Goal: Task Accomplishment & Management: Complete application form

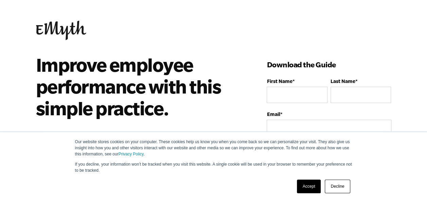
scroll to position [34, 0]
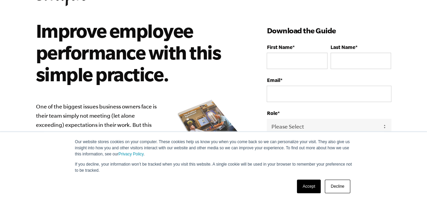
click at [306, 188] on link "Accept" at bounding box center [309, 186] width 24 height 14
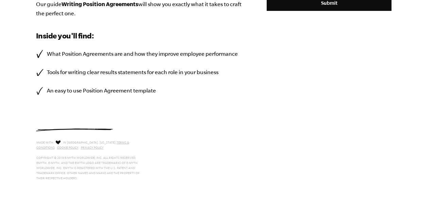
scroll to position [95, 0]
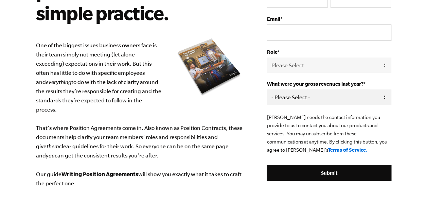
click at [318, 97] on select "- Please Select - 0-75K 76-150K 151-275K 276-500K 501-750K 751-1M 1-2.5M 2.5-5M…" at bounding box center [329, 96] width 124 height 15
click at [294, 101] on select "- Please Select - 0-75K 76-150K 151-275K 276-500K 501-750K 751-1M 1-2.5M 2.5-5M…" at bounding box center [329, 96] width 124 height 15
click at [291, 101] on select "- Please Select - 0-75K 76-150K 151-275K 276-500K 501-750K 751-1M 1-2.5M 2.5-5M…" at bounding box center [329, 96] width 124 height 15
select select "276-500K"
click at [267, 89] on select "- Please Select - 0-75K 76-150K 151-275K 276-500K 501-750K 751-1M 1-2.5M 2.5-5M…" at bounding box center [329, 96] width 124 height 15
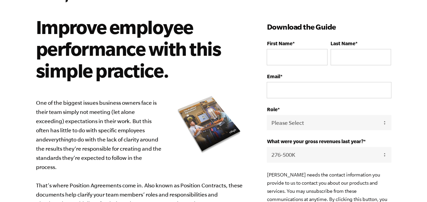
scroll to position [27, 0]
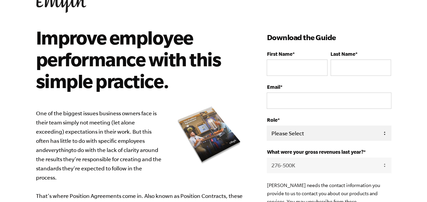
click at [317, 132] on select "Please Select Owner Partner / Co-Owner Executive Employee / Other" at bounding box center [329, 132] width 124 height 15
select select "Owner"
click at [267, 125] on select "Please Select Owner Partner / Co-Owner Executive Employee / Other" at bounding box center [329, 132] width 124 height 15
click at [288, 66] on input "First Name *" at bounding box center [297, 67] width 60 height 16
type input "fhedzi"
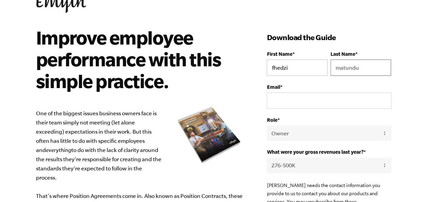
type input "matundu"
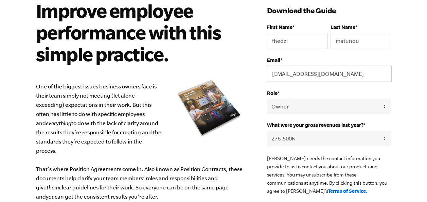
scroll to position [95, 0]
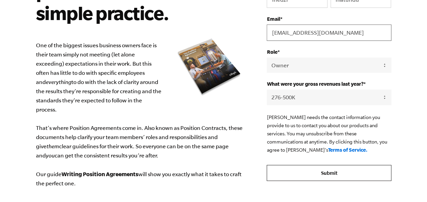
type input "[EMAIL_ADDRESS][DOMAIN_NAME]"
click at [321, 173] on input "Submit" at bounding box center [329, 173] width 124 height 16
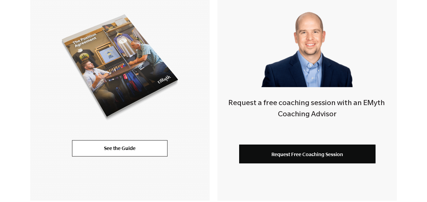
scroll to position [204, 0]
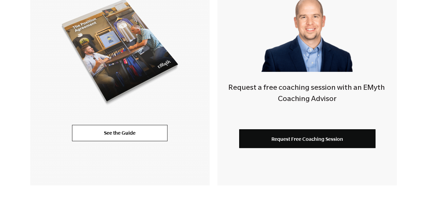
click at [304, 138] on span "Request Free Coaching Session" at bounding box center [307, 139] width 72 height 6
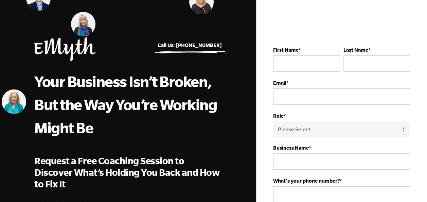
scroll to position [68, 0]
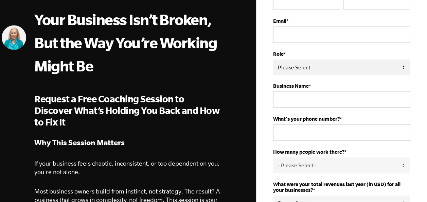
click at [346, 67] on select "Please Select Owner Partner / Co-Owner Executive Employee / Other" at bounding box center [341, 66] width 137 height 15
select select "Owner"
click at [273, 59] on select "Please Select Owner Partner / Co-Owner Executive Employee / Other" at bounding box center [341, 66] width 137 height 15
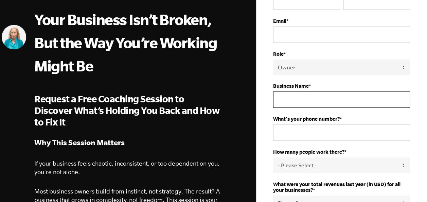
click at [342, 96] on input "Business Name *" at bounding box center [341, 99] width 137 height 16
type input "Lemba Soni Minerals"
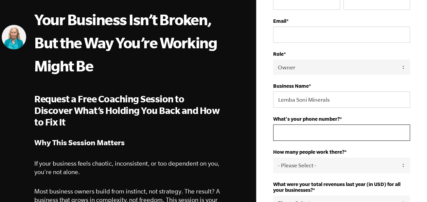
click at [301, 135] on input "What's your phone number? *" at bounding box center [341, 132] width 137 height 16
type input "0"
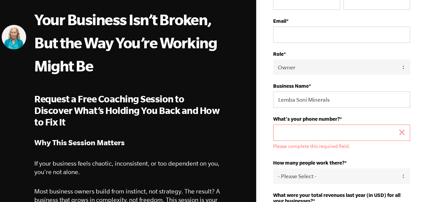
type input "0"
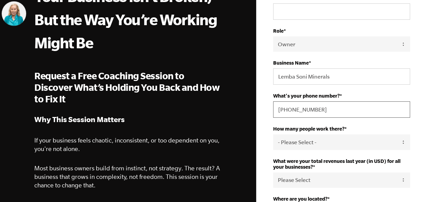
scroll to position [102, 0]
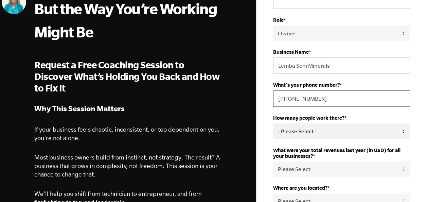
type input "[PHONE_NUMBER]"
click at [330, 134] on select "- Please Select - 50+ [PHONE_NUMBER] 10-19 4-9 1-3 0" at bounding box center [341, 130] width 137 height 15
select select "10-19"
click at [273, 123] on select "- Please Select - 50+ [PHONE_NUMBER] 10-19 4-9 1-3 0" at bounding box center [341, 130] width 137 height 15
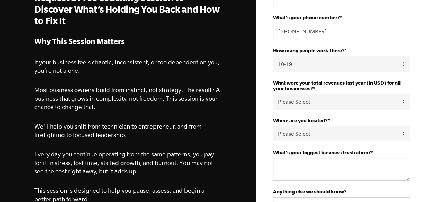
scroll to position [170, 0]
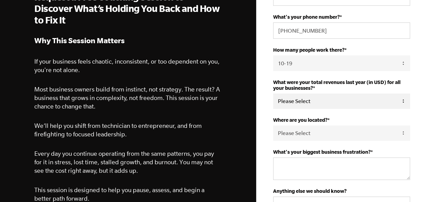
click at [322, 99] on select "Please Select 0-75K 76-150K 151-275K 276-500K 501-750K 751-1M 1-2.5M 2.5-5M 5-1…" at bounding box center [341, 100] width 137 height 15
select select "276-500K"
click at [273, 93] on select "Please Select 0-75K 76-150K 151-275K 276-500K 501-750K 751-1M 1-2.5M 2.5-5M 5-1…" at bounding box center [341, 100] width 137 height 15
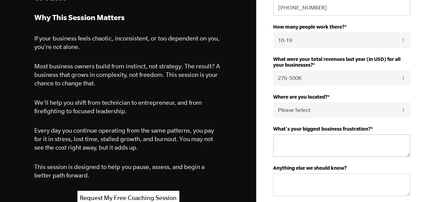
scroll to position [204, 0]
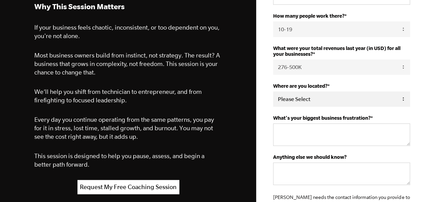
click at [334, 96] on select "Please Select [GEOGRAPHIC_DATA] [GEOGRAPHIC_DATA] [GEOGRAPHIC_DATA] [GEOGRAPHIC…" at bounding box center [341, 98] width 137 height 15
click at [335, 102] on select "Please Select [GEOGRAPHIC_DATA] [GEOGRAPHIC_DATA] [GEOGRAPHIC_DATA] [GEOGRAPHIC…" at bounding box center [341, 98] width 137 height 15
drag, startPoint x: 336, startPoint y: 99, endPoint x: 340, endPoint y: 99, distance: 4.1
click at [336, 99] on select "Please Select [GEOGRAPHIC_DATA] [GEOGRAPHIC_DATA] [GEOGRAPHIC_DATA] [GEOGRAPHIC…" at bounding box center [341, 98] width 137 height 15
select select "[GEOGRAPHIC_DATA]"
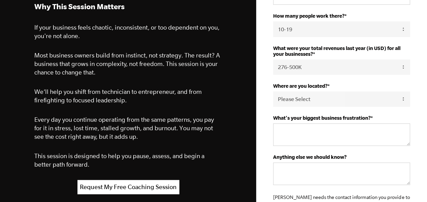
click at [273, 91] on select "Please Select [GEOGRAPHIC_DATA] [GEOGRAPHIC_DATA] [GEOGRAPHIC_DATA] [GEOGRAPHIC…" at bounding box center [341, 98] width 137 height 15
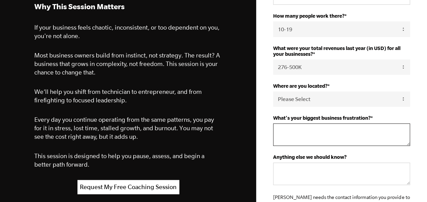
click at [320, 131] on textarea "What's your biggest business frustration? *" at bounding box center [341, 134] width 137 height 22
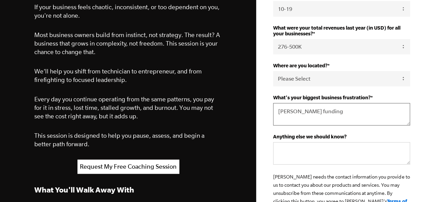
scroll to position [238, 0]
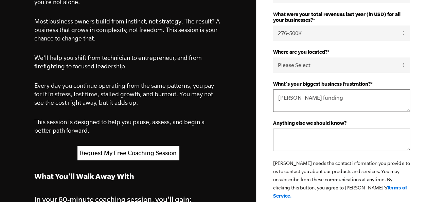
type textarea "[PERSON_NAME] funding"
click at [315, 136] on textarea "Anything else we should know?" at bounding box center [341, 139] width 137 height 22
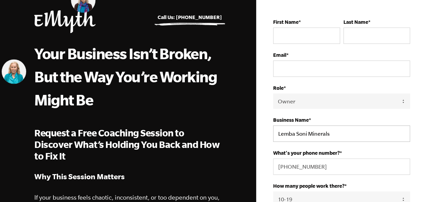
scroll to position [0, 0]
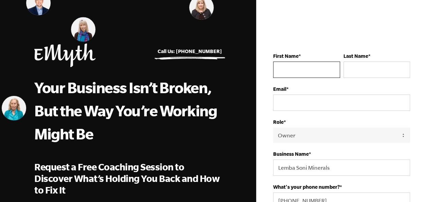
click at [311, 74] on input "First Name *" at bounding box center [306, 69] width 67 height 16
type input "fhedzi"
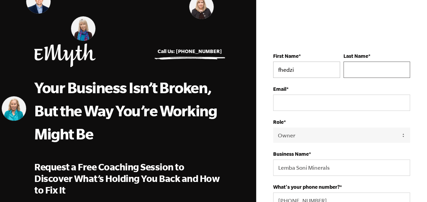
type input "matundu"
type input "[EMAIL_ADDRESS][DOMAIN_NAME]"
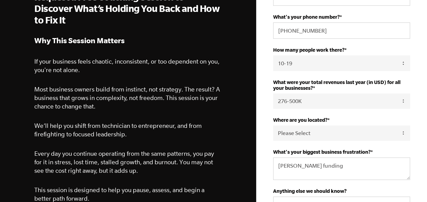
scroll to position [306, 0]
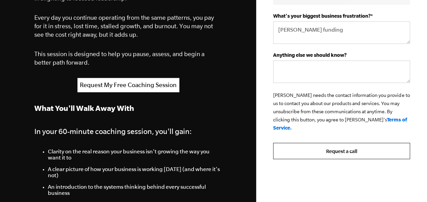
type input "fhedzisani"
click at [348, 143] on input "Request a call" at bounding box center [341, 151] width 137 height 16
